Goal: Task Accomplishment & Management: Manage account settings

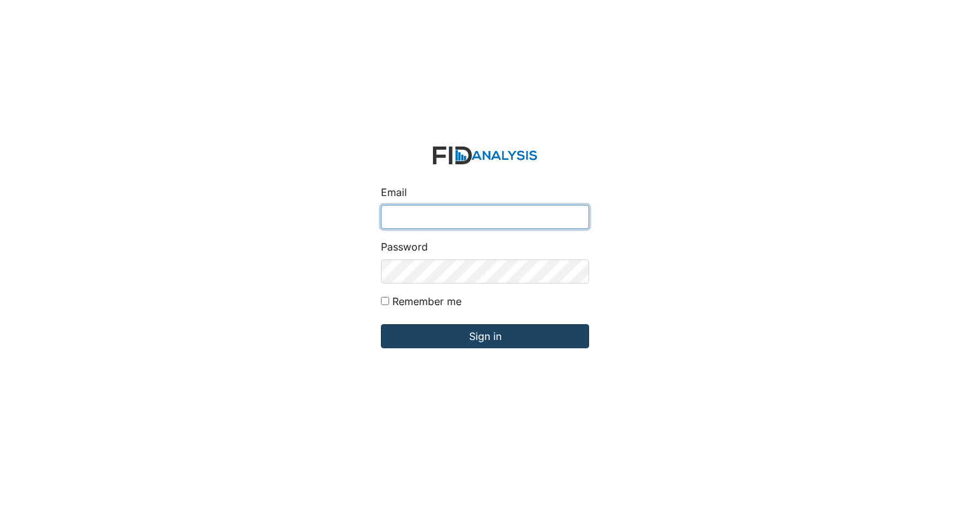
type input "[EMAIL_ADDRESS][DOMAIN_NAME]"
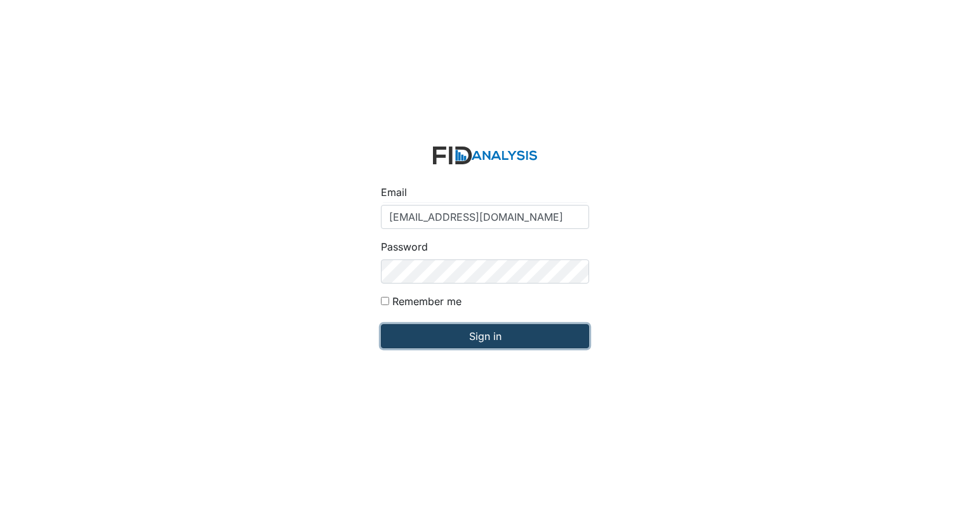
click at [541, 335] on input "Sign in" at bounding box center [485, 336] width 208 height 24
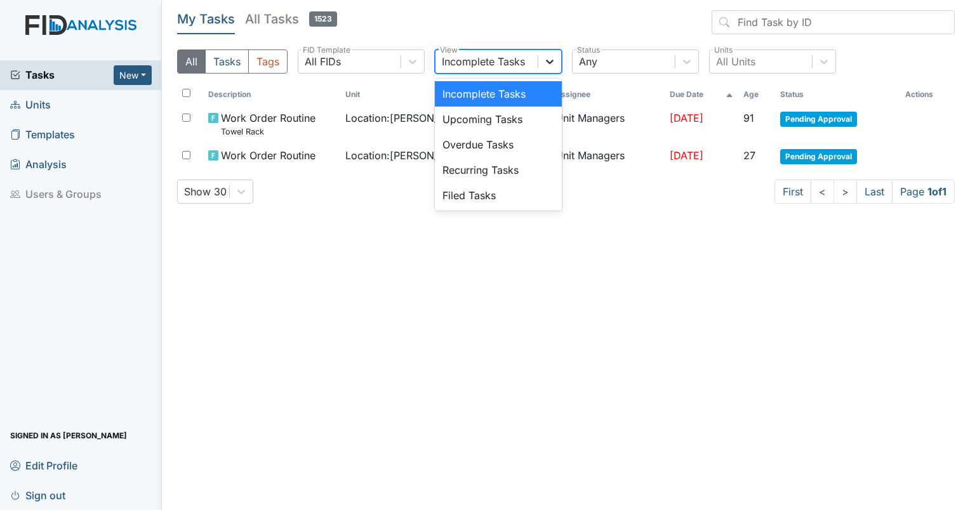
click at [552, 59] on icon at bounding box center [549, 61] width 13 height 13
click at [506, 190] on div "Filed Tasks" at bounding box center [498, 195] width 127 height 25
